Goal: Navigation & Orientation: Find specific page/section

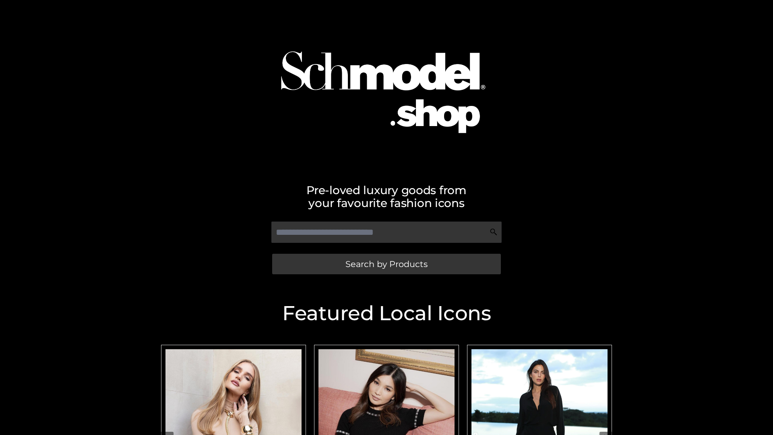
click at [386, 264] on span "Search by Products" at bounding box center [387, 264] width 82 height 8
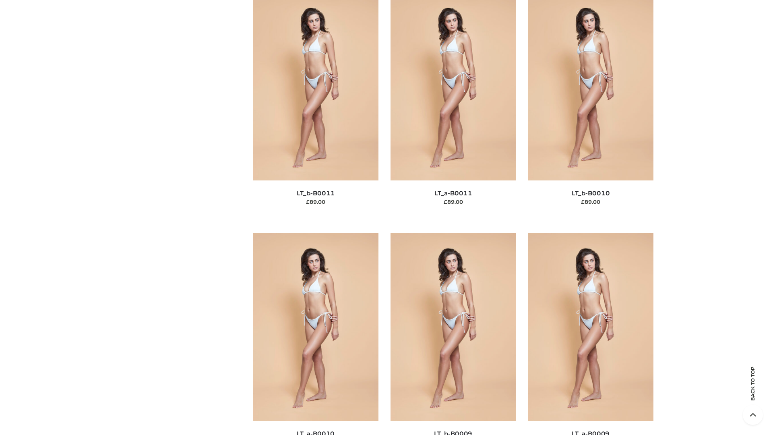
scroll to position [3617, 0]
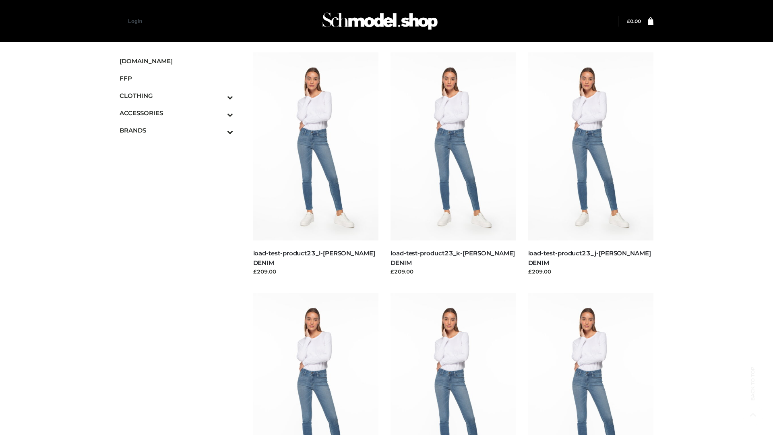
scroll to position [706, 0]
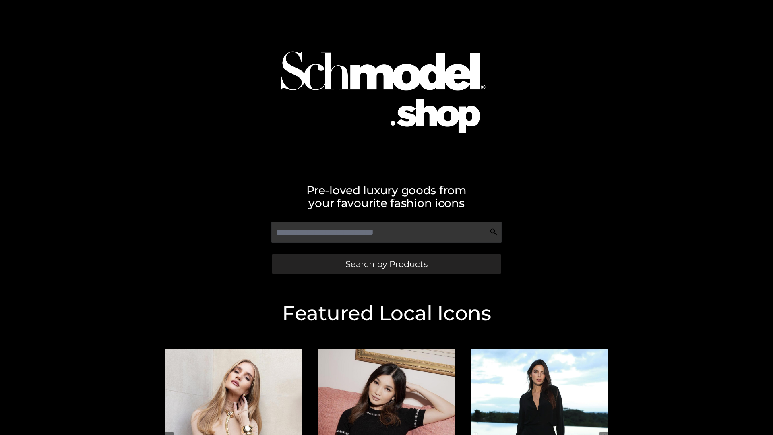
click at [386, 264] on span "Search by Products" at bounding box center [387, 264] width 82 height 8
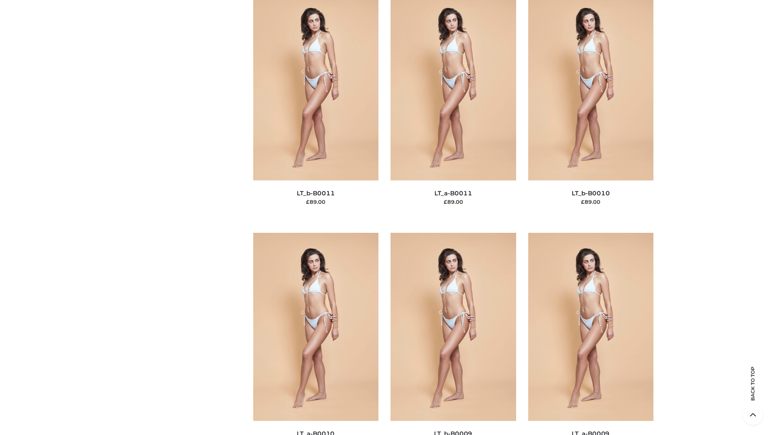
scroll to position [3617, 0]
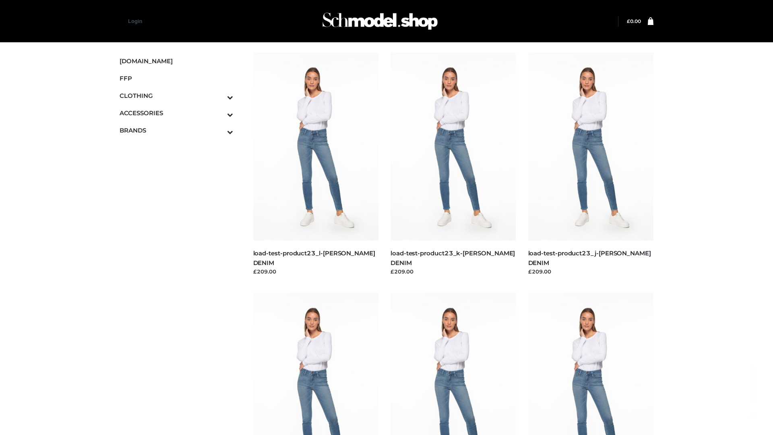
scroll to position [706, 0]
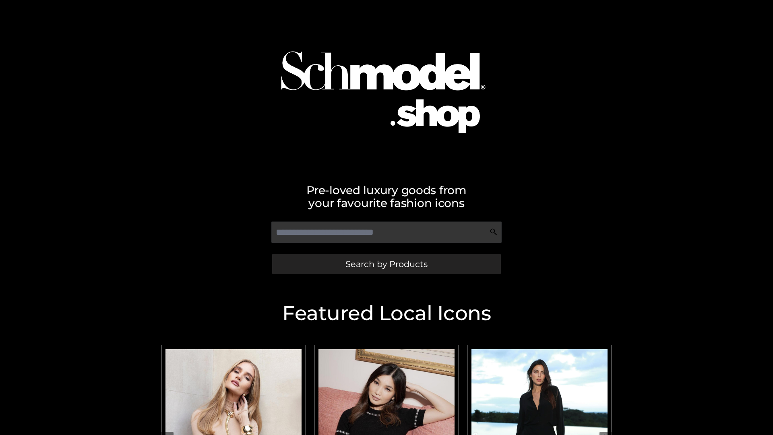
click at [386, 264] on span "Search by Products" at bounding box center [387, 264] width 82 height 8
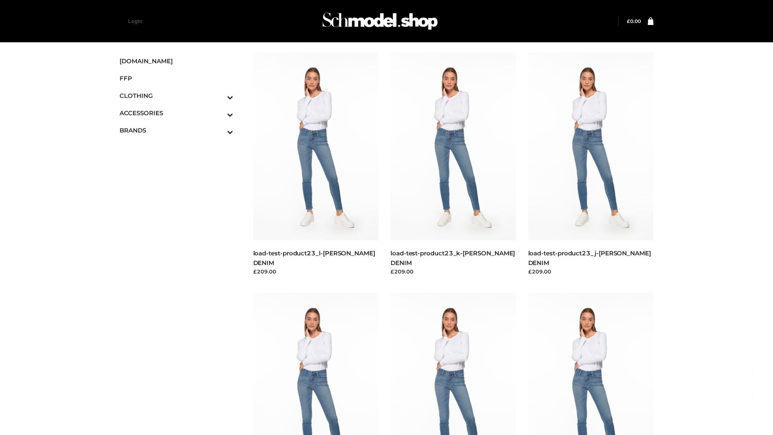
scroll to position [706, 0]
